Goal: Check status: Check status

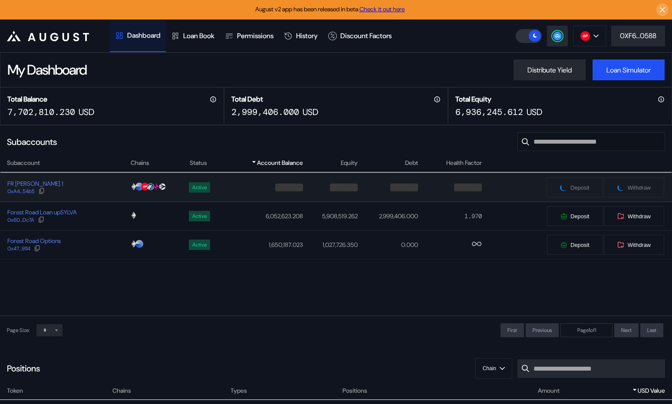
click at [96, 188] on div "FR Sylva Strategist 1 0xA4...54b5" at bounding box center [64, 188] width 129 height 16
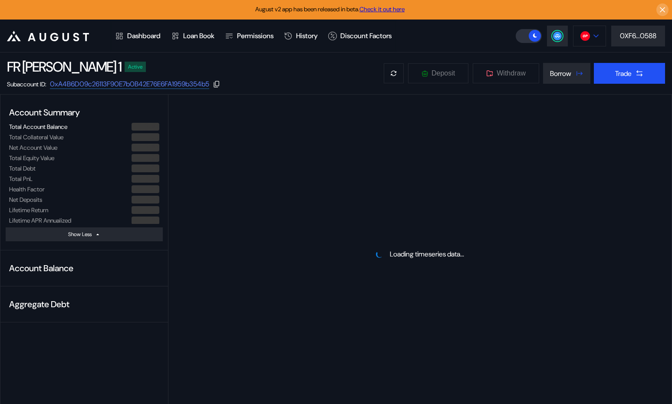
click at [581, 33] on img at bounding box center [585, 36] width 10 height 10
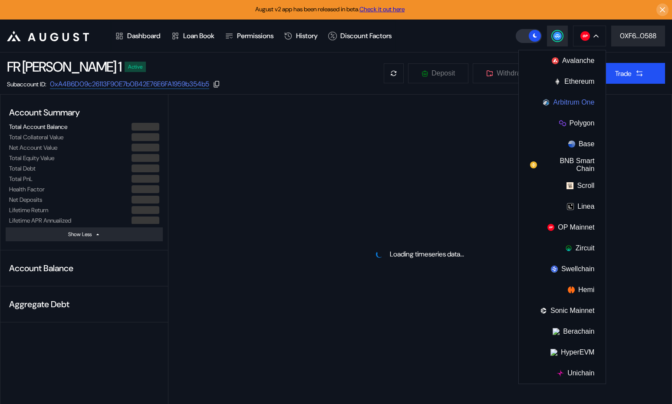
click at [566, 96] on button "Arbitrum One" at bounding box center [562, 102] width 87 height 21
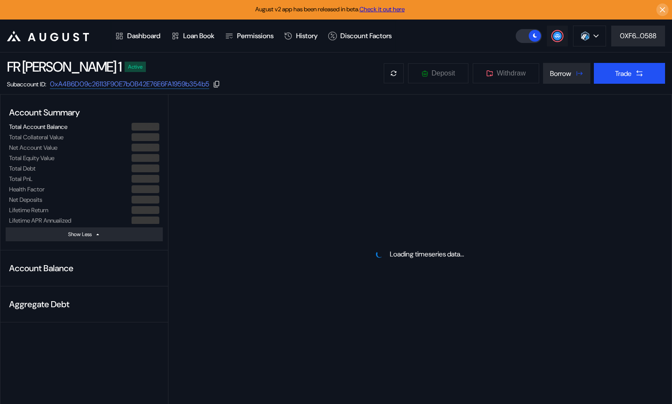
click at [562, 37] on button at bounding box center [557, 36] width 21 height 21
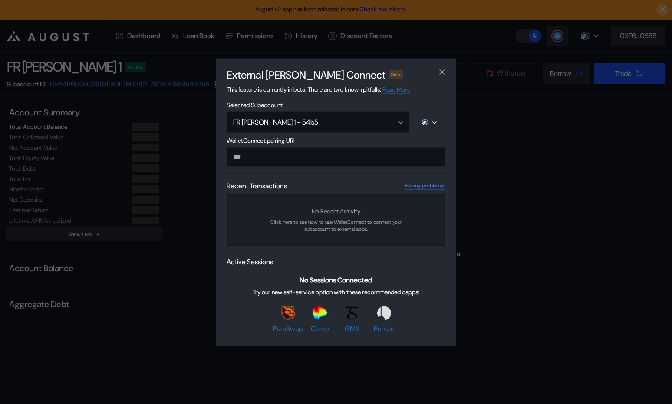
type input "**********"
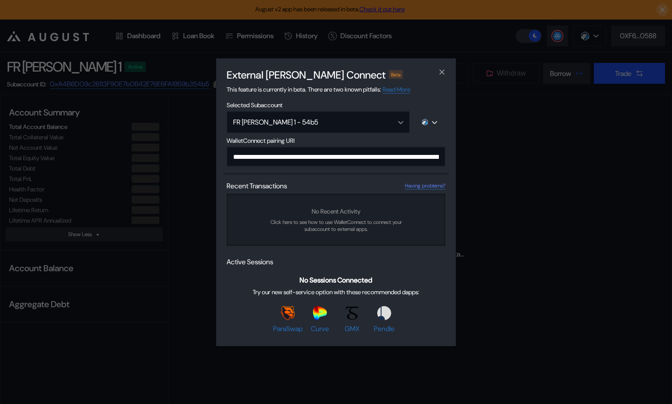
scroll to position [0, 517]
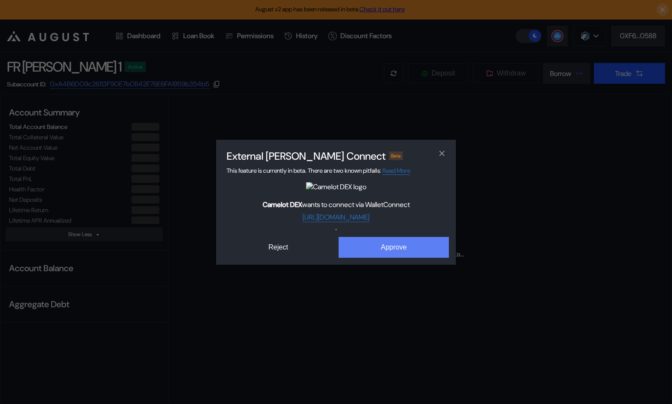
click at [386, 249] on button "Approve" at bounding box center [394, 247] width 110 height 21
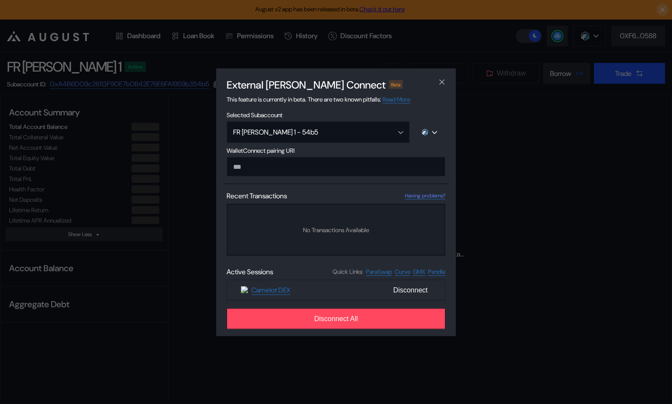
click at [185, 334] on div "External dApp Connect Beta This feature is currently in beta. There are two kno…" at bounding box center [336, 202] width 672 height 404
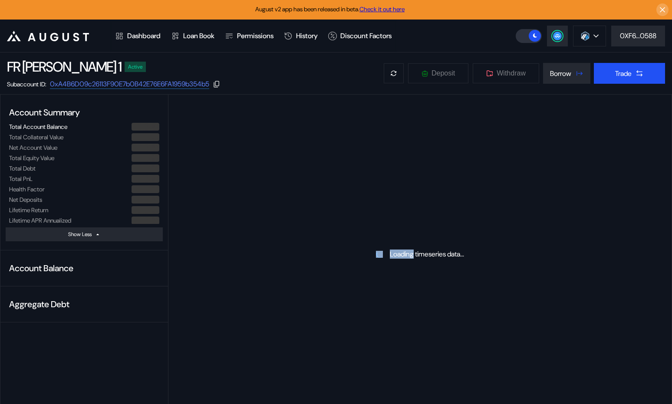
click at [185, 334] on div "Loading timeseries data..." at bounding box center [419, 254] width 503 height 319
select select "*"
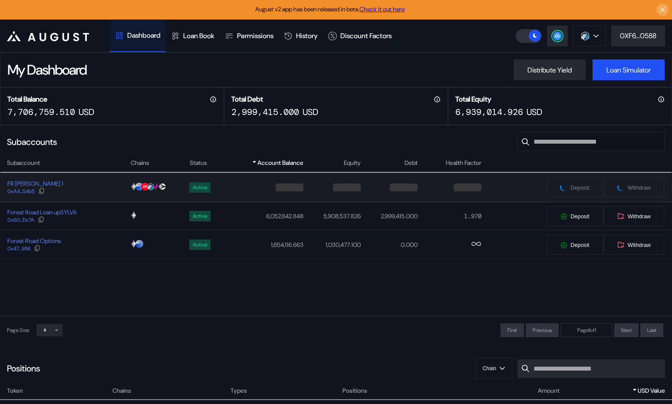
click at [113, 184] on div "FR Sylva Strategist 1 0xA4...54b5" at bounding box center [64, 188] width 129 height 16
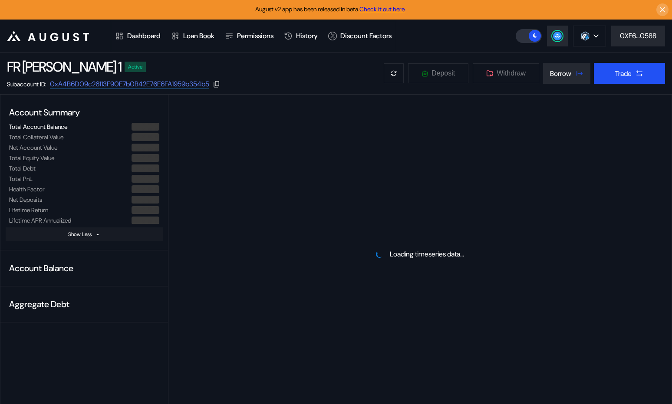
select select "*"
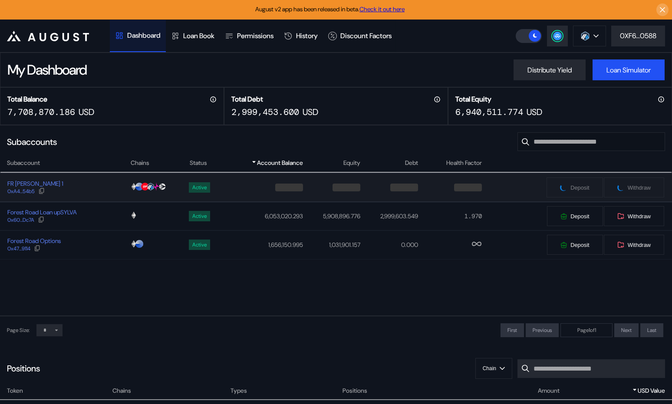
click at [81, 193] on div "FR [PERSON_NAME] 1 0xA4...54b5" at bounding box center [64, 188] width 129 height 16
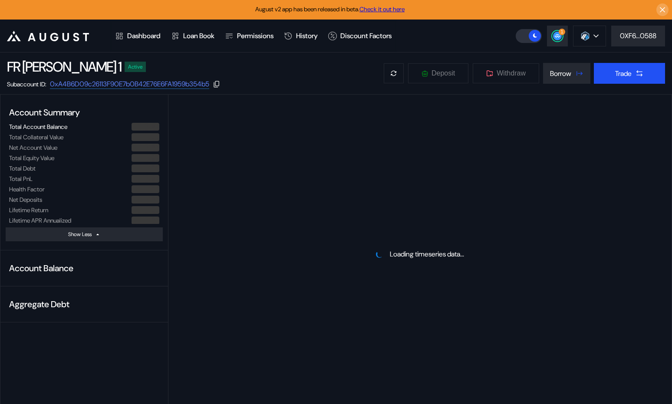
select select "*"
